Goal: Task Accomplishment & Management: Use online tool/utility

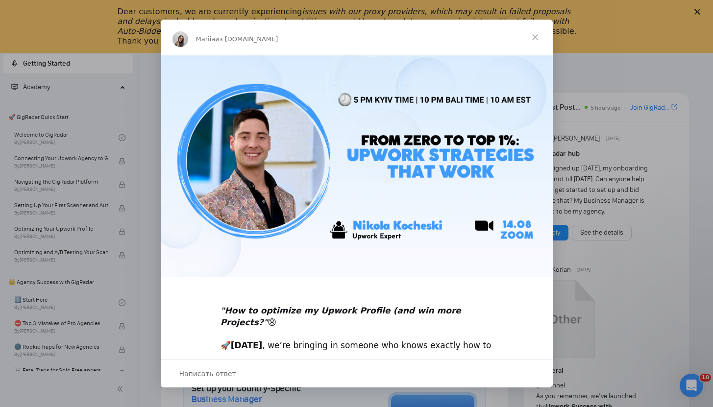
click at [529, 38] on span "Закрыть" at bounding box center [534, 37] width 35 height 35
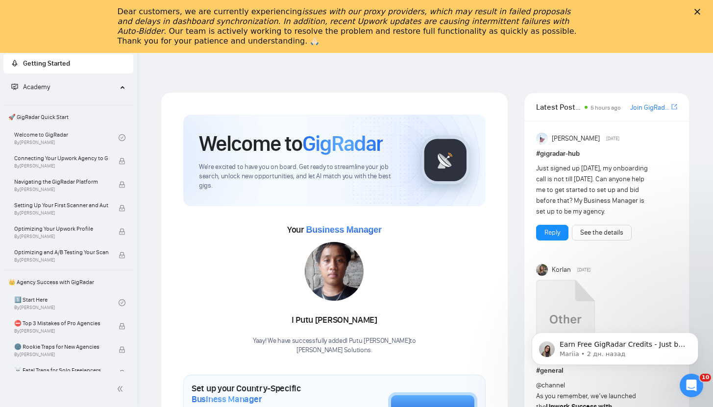
click at [700, 13] on polygon "Закрыть" at bounding box center [697, 12] width 6 height 6
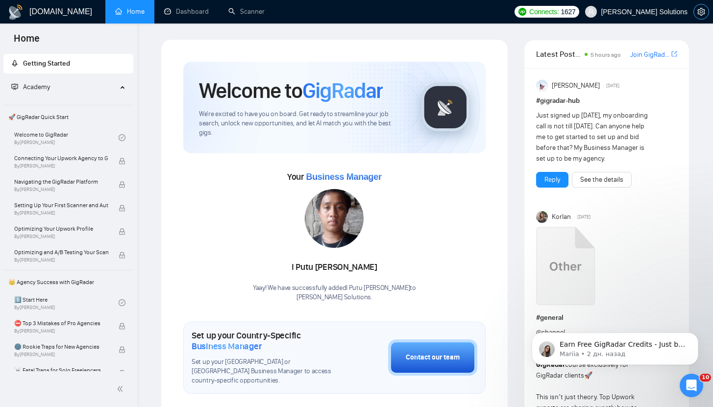
click at [702, 11] on icon "setting" at bounding box center [700, 12] width 7 height 8
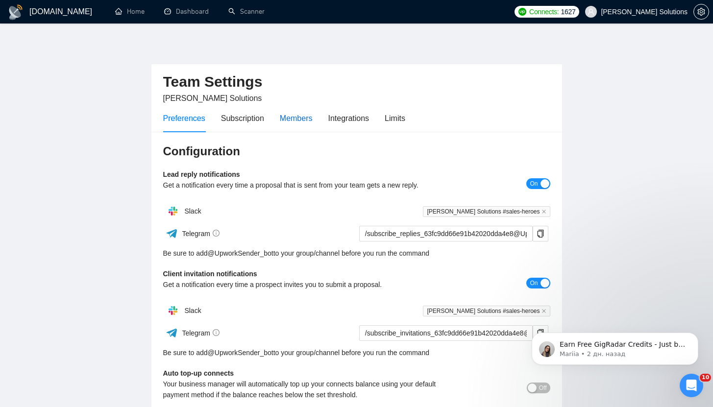
click at [301, 122] on div "Members" at bounding box center [296, 118] width 33 height 12
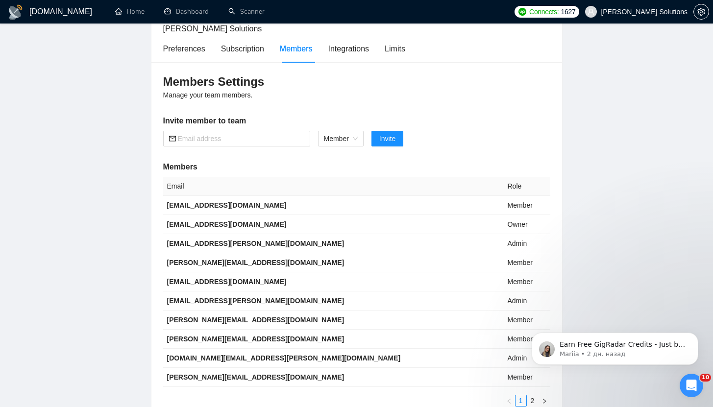
scroll to position [157, 0]
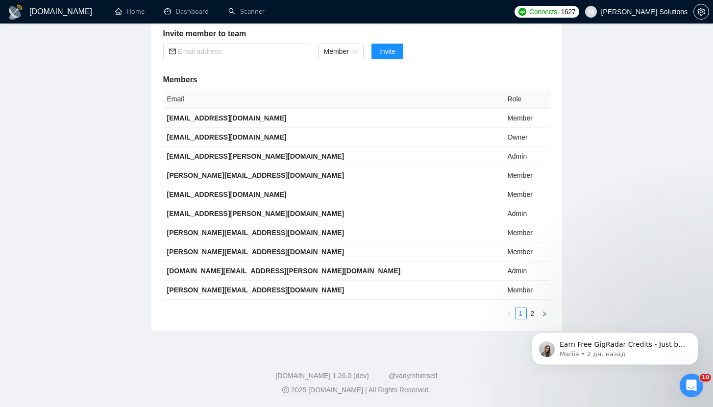
click at [527, 317] on body "Earn Free GigRadar Credits - Just by Sharing Your Story! 💬 Want more credits fo…" at bounding box center [615, 346] width 188 height 61
click at [527, 316] on body "Earn Free GigRadar Credits - Just by Sharing Your Story! 💬 Want more credits fo…" at bounding box center [615, 346] width 188 height 61
click html "Earn Free GigRadar Credits - Just by Sharing Your Story! 💬 Want more credits fo…"
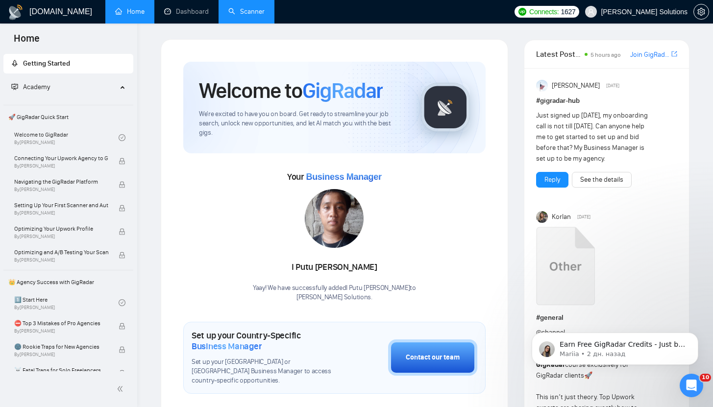
click at [244, 14] on link "Scanner" at bounding box center [246, 11] width 36 height 8
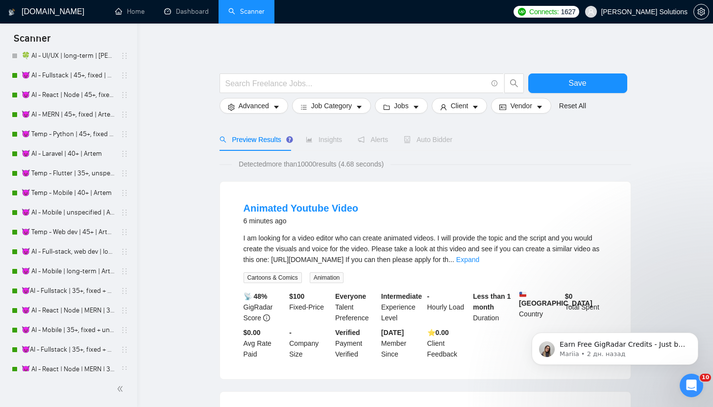
scroll to position [2113, 0]
click at [65, 72] on link "😈 AI - Fullstack | 45+, fixed | Artem" at bounding box center [68, 74] width 93 height 20
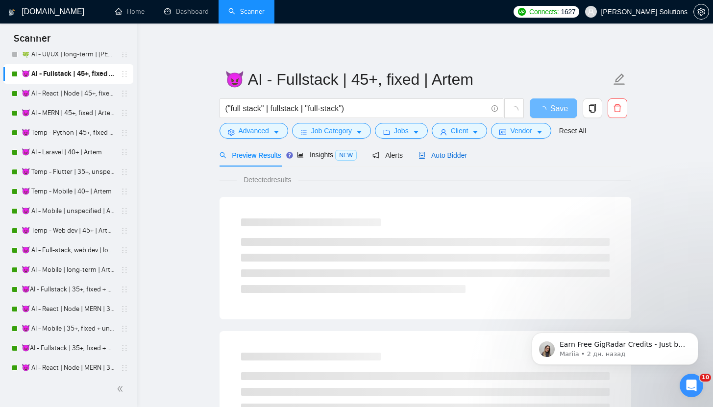
click at [438, 157] on span "Auto Bidder" at bounding box center [442, 155] width 48 height 8
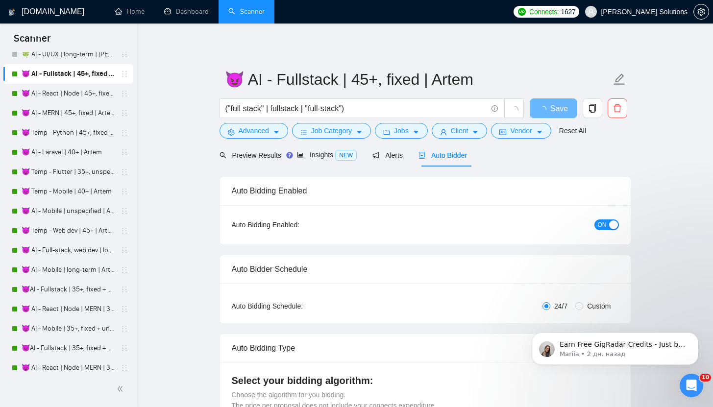
radio input "false"
radio input "true"
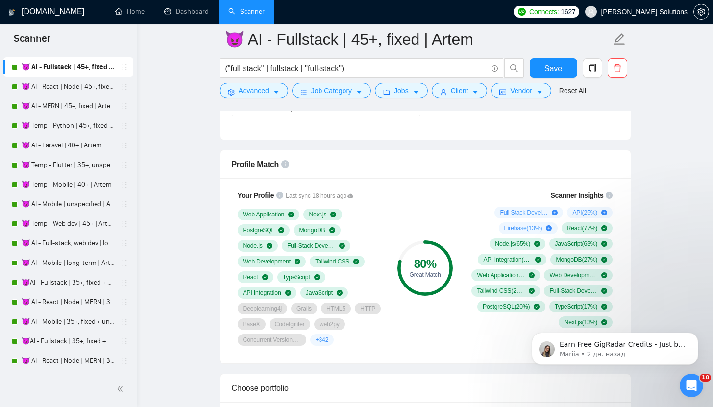
scroll to position [776, 0]
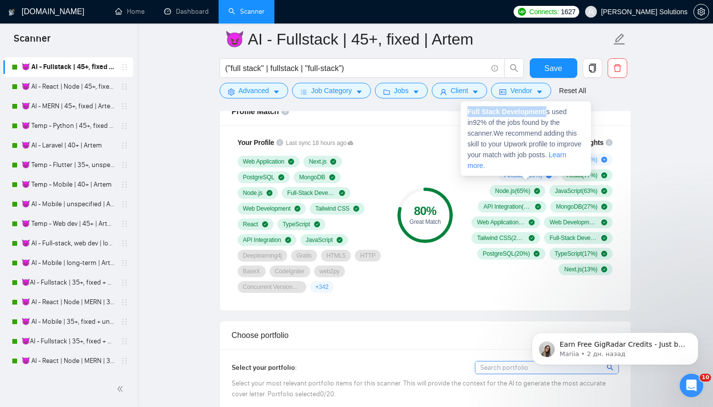
drag, startPoint x: 527, startPoint y: 110, endPoint x: 462, endPoint y: 107, distance: 64.7
click at [462, 107] on div "Full Stack Development is used in 92 % of the jobs found by the scanner. We rec…" at bounding box center [525, 138] width 130 height 74
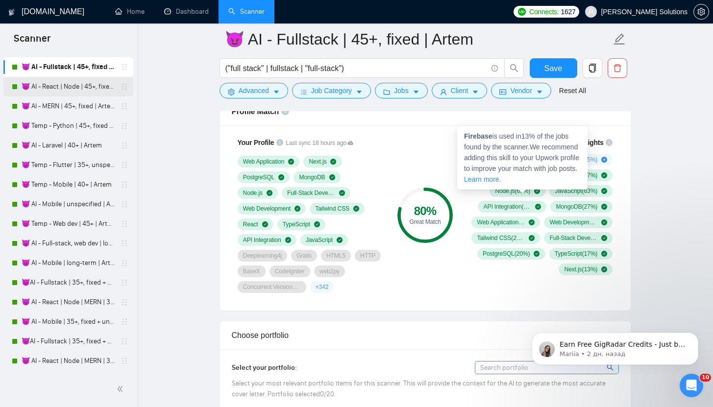
click at [82, 91] on link "😈 AI - React | Node | 45+, fixed | Artem" at bounding box center [68, 87] width 93 height 20
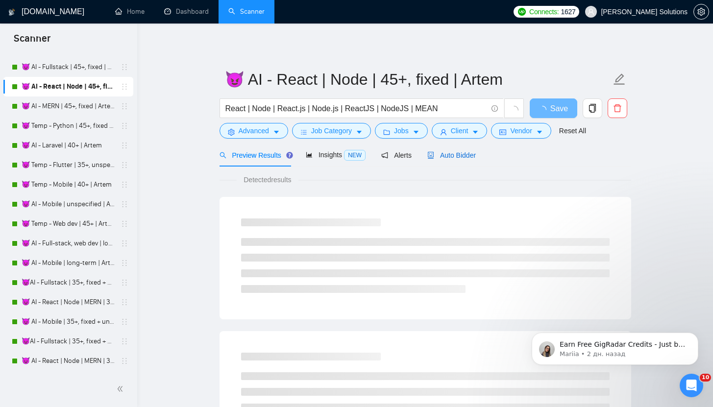
click at [431, 151] on span "Auto Bidder" at bounding box center [451, 155] width 48 height 8
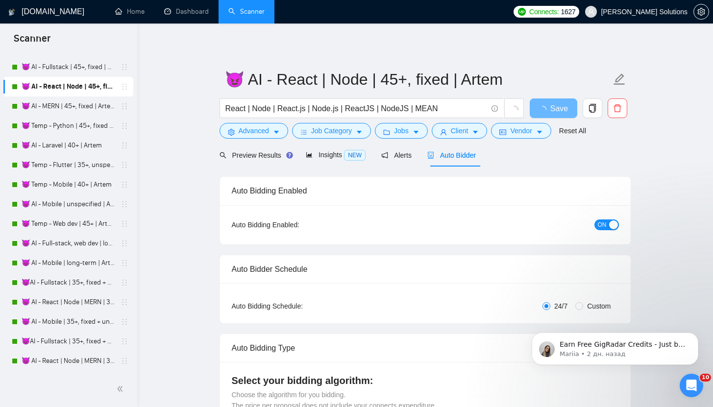
radio input "false"
radio input "true"
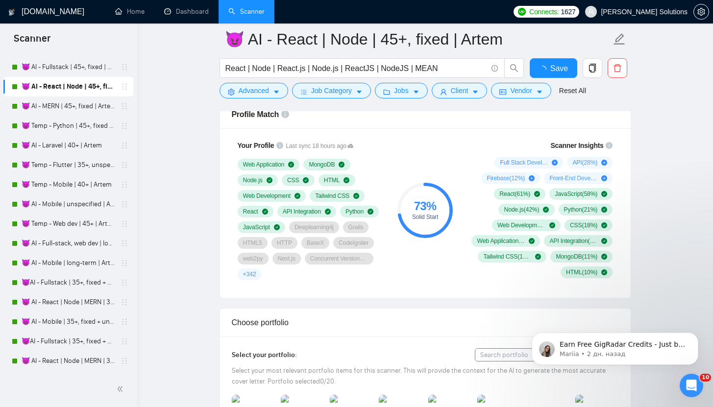
scroll to position [2118, 0]
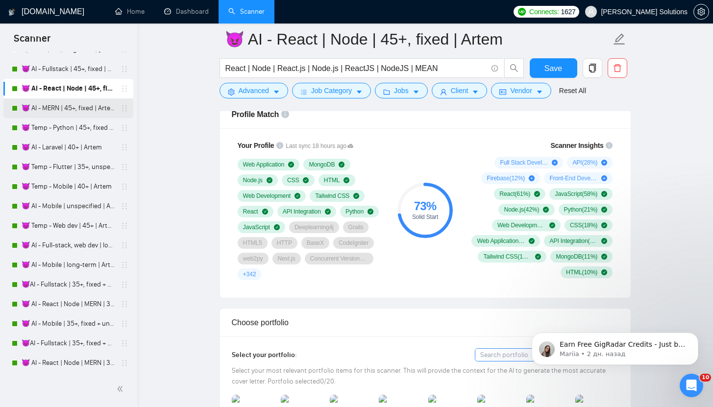
click at [61, 117] on link "😈 AI - MERN | 45+, fixed | Artem" at bounding box center [68, 108] width 93 height 20
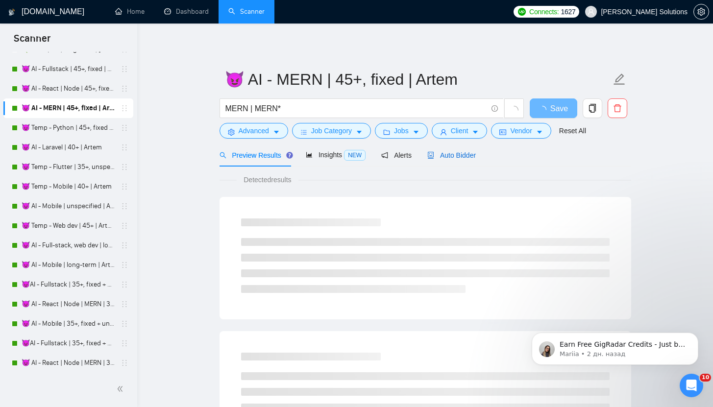
click at [460, 155] on span "Auto Bidder" at bounding box center [451, 155] width 48 height 8
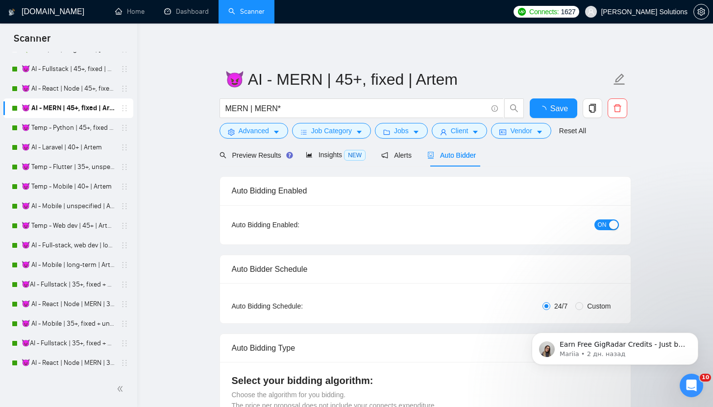
scroll to position [688, 0]
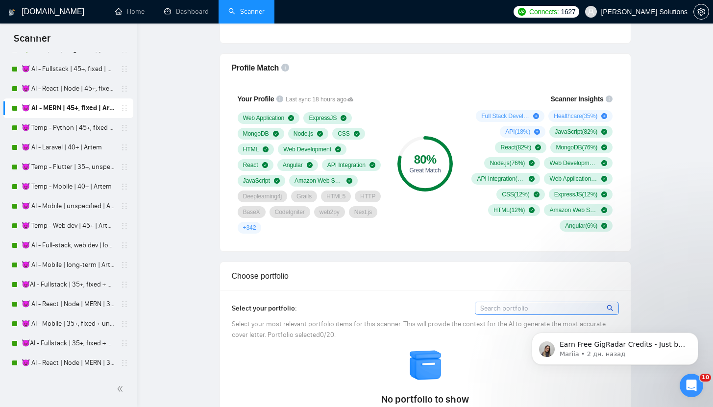
radio input "false"
radio input "true"
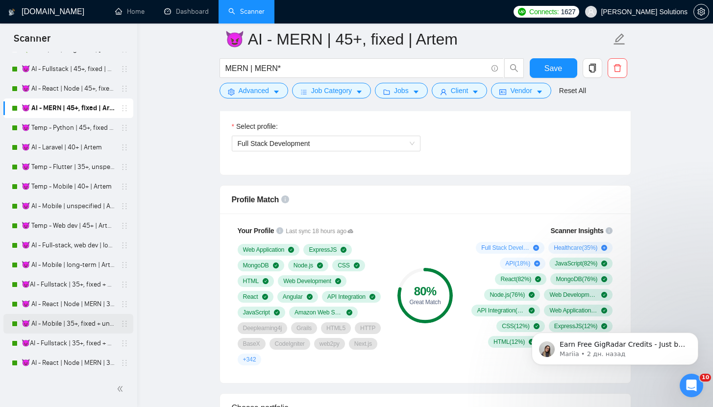
click at [84, 130] on link "😈 Temp - Python | 45+, fixed | Artem" at bounding box center [68, 128] width 93 height 20
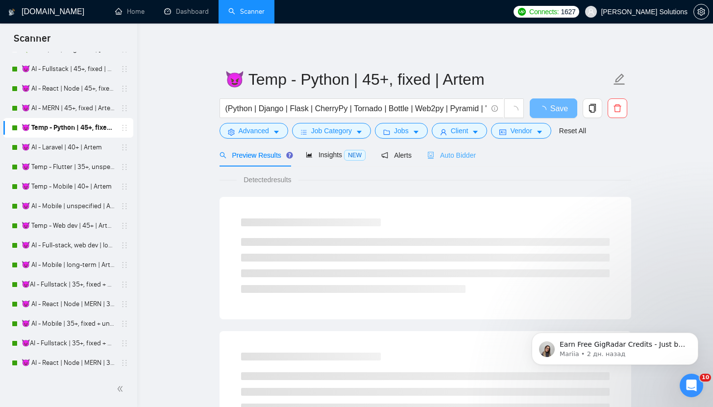
click at [464, 146] on div "Auto Bidder" at bounding box center [451, 155] width 48 height 23
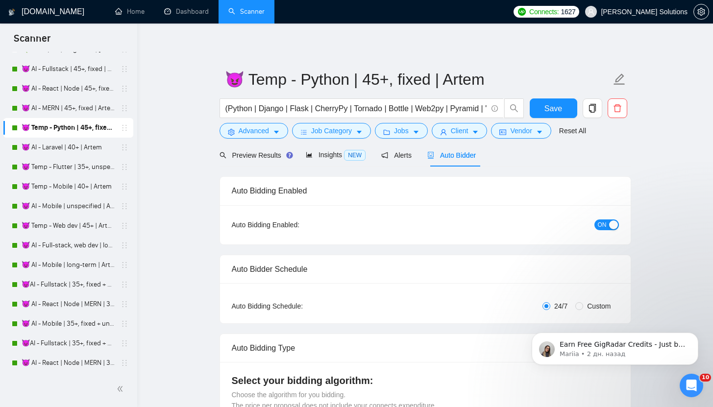
radio input "false"
radio input "true"
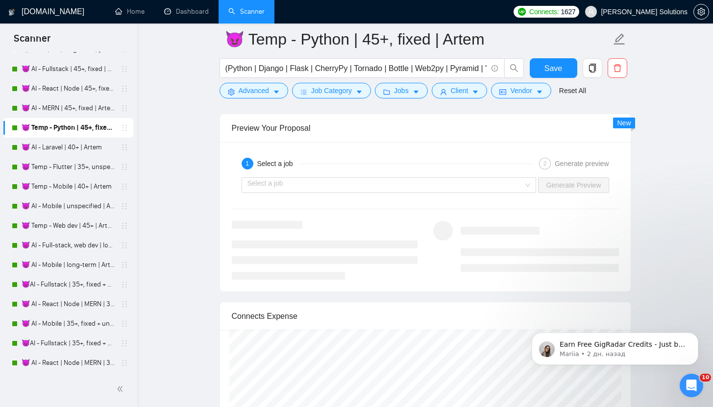
scroll to position [1583, 0]
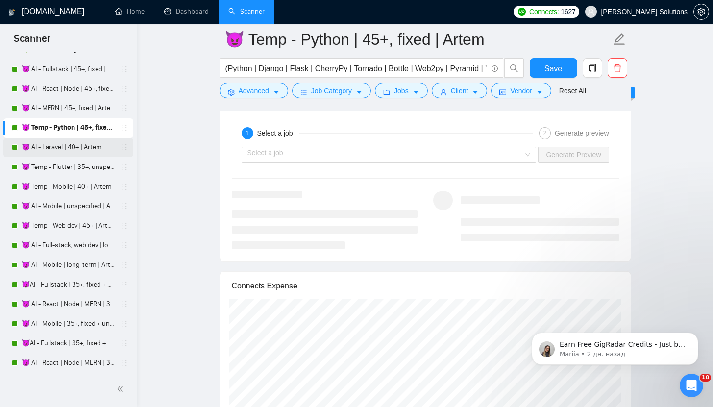
click at [70, 146] on link "😈 AI - Laravel | 40+ | Artem" at bounding box center [68, 148] width 93 height 20
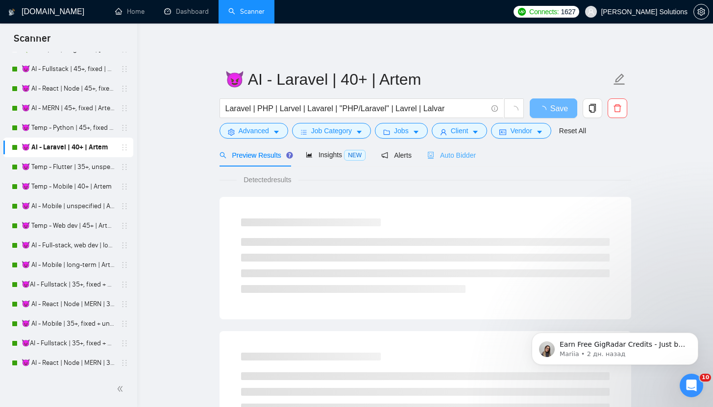
click at [453, 163] on div "Auto Bidder" at bounding box center [451, 155] width 48 height 23
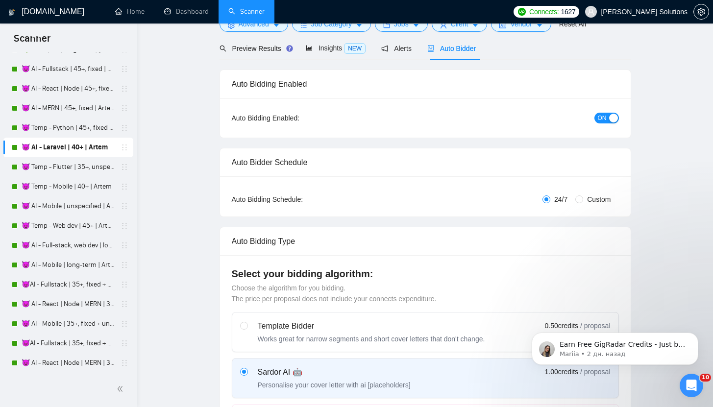
radio input "false"
radio input "true"
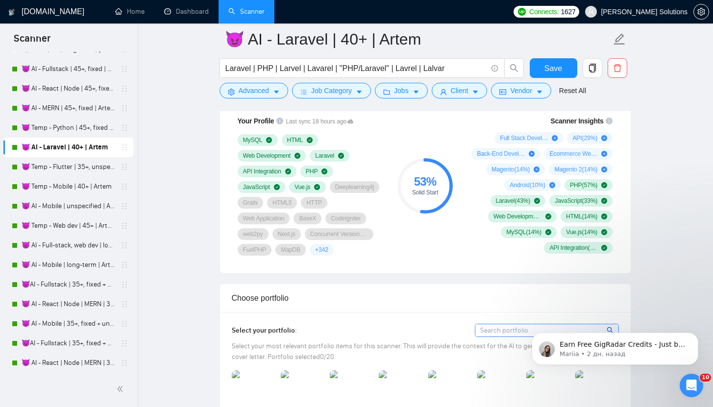
scroll to position [797, 0]
click at [55, 20] on h1 "[DOMAIN_NAME]" at bounding box center [53, 12] width 63 height 24
